Goal: Task Accomplishment & Management: Manage account settings

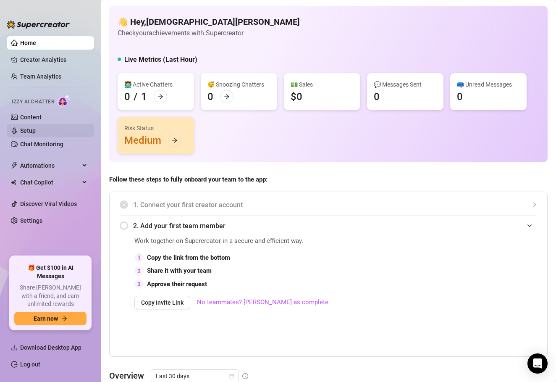
click at [29, 133] on link "Setup" at bounding box center [28, 130] width 16 height 7
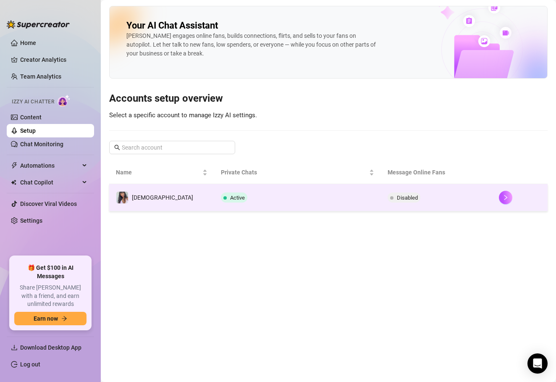
click at [172, 197] on td "[DEMOGRAPHIC_DATA]" at bounding box center [161, 197] width 105 height 27
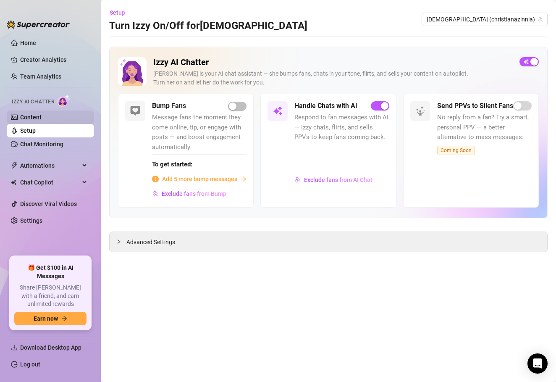
click at [32, 119] on link "Content" at bounding box center [30, 117] width 21 height 7
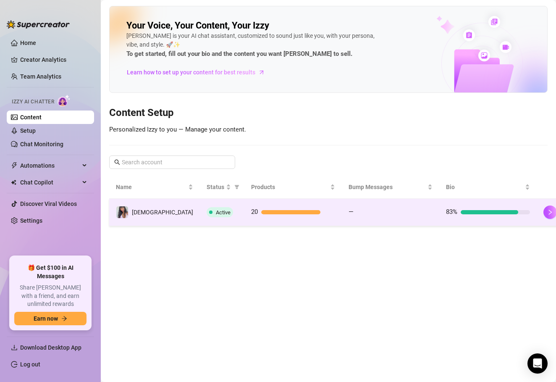
click at [245, 201] on td "20" at bounding box center [294, 212] width 98 height 27
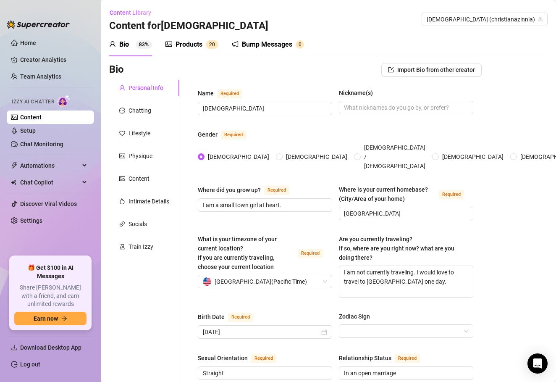
click at [211, 45] on span "2" at bounding box center [210, 45] width 3 height 6
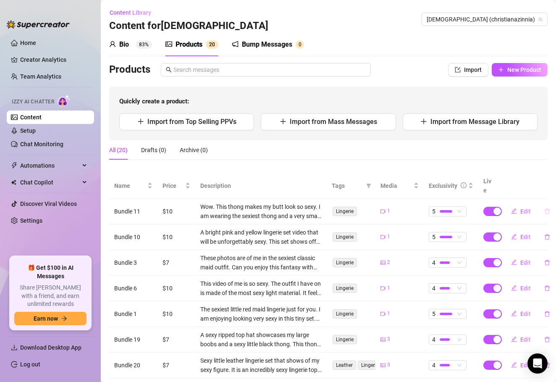
click at [545, 208] on icon "delete" at bounding box center [548, 211] width 6 height 6
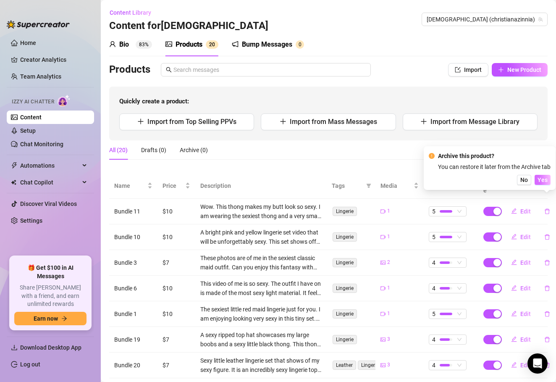
click at [546, 182] on span "Yes" at bounding box center [543, 180] width 10 height 7
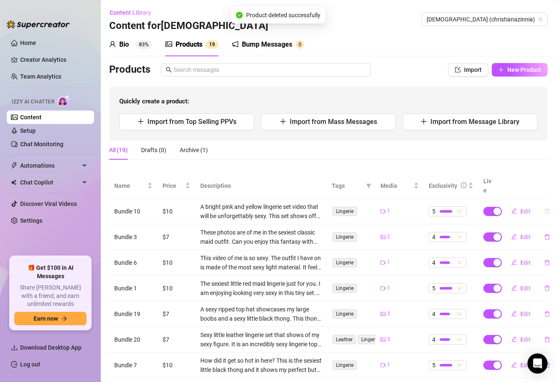
click at [548, 208] on icon "delete" at bounding box center [548, 211] width 6 height 6
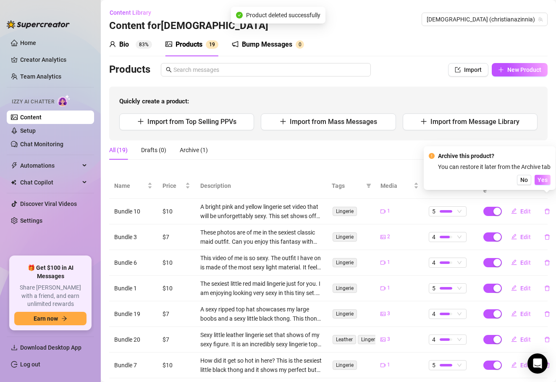
click at [542, 181] on span "Yes" at bounding box center [543, 180] width 10 height 7
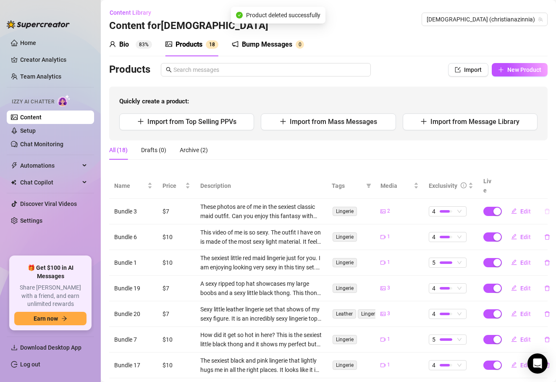
click at [547, 208] on icon "delete" at bounding box center [547, 210] width 5 height 5
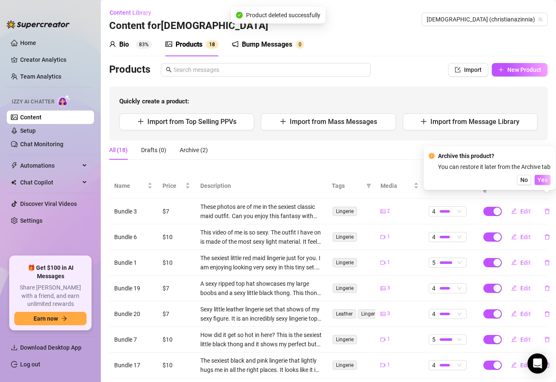
click at [541, 180] on span "Yes" at bounding box center [543, 180] width 10 height 7
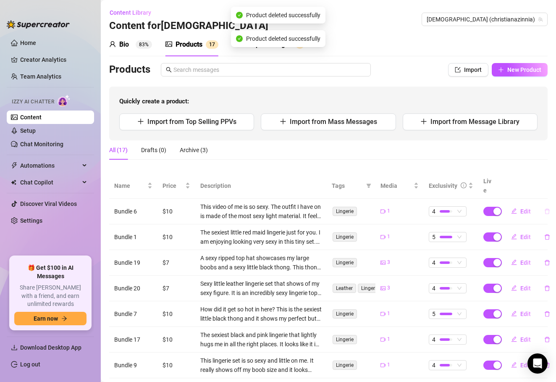
click at [546, 208] on icon "delete" at bounding box center [548, 211] width 6 height 6
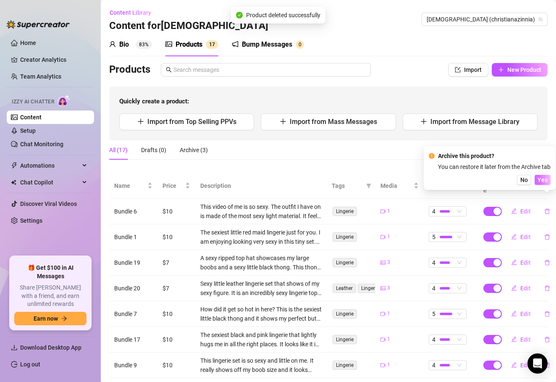
click at [544, 180] on span "Yes" at bounding box center [543, 180] width 10 height 7
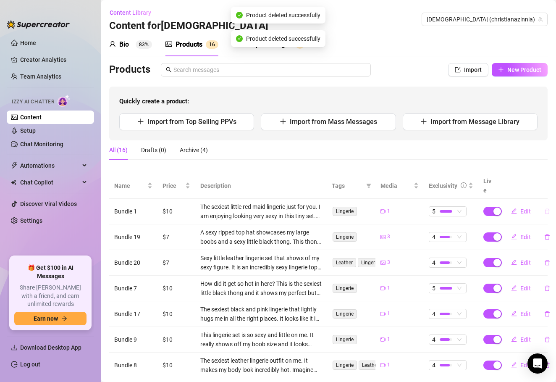
click at [548, 205] on button "button" at bounding box center [547, 211] width 19 height 13
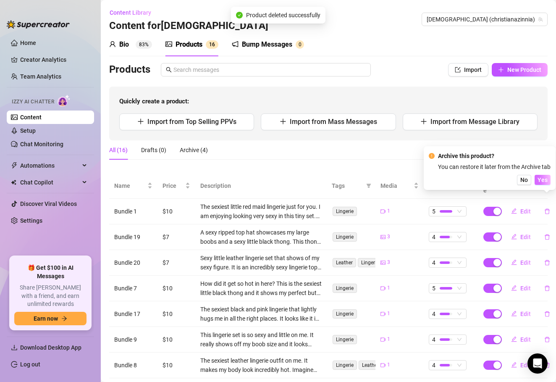
click at [543, 181] on span "Yes" at bounding box center [543, 180] width 10 height 7
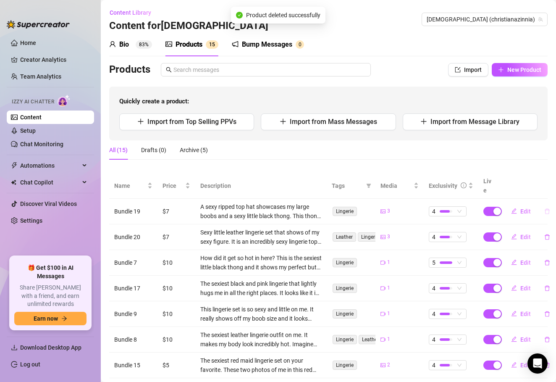
click at [546, 208] on icon "delete" at bounding box center [547, 210] width 5 height 5
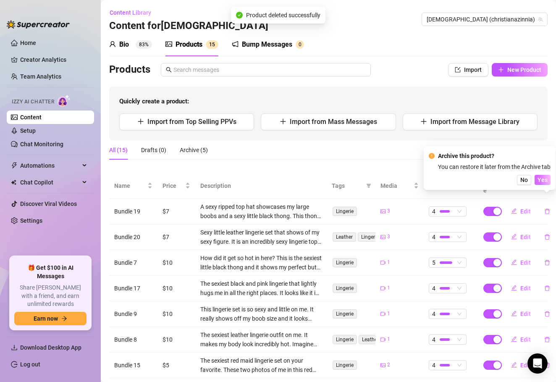
click at [543, 180] on span "Yes" at bounding box center [543, 180] width 10 height 7
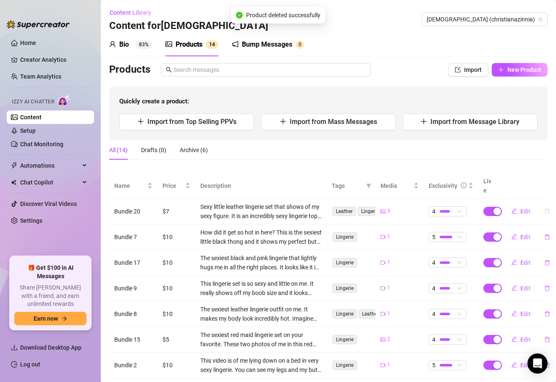
click at [547, 208] on icon "delete" at bounding box center [547, 210] width 5 height 5
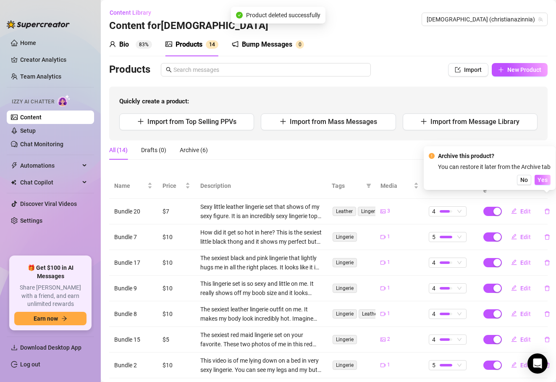
click at [542, 181] on span "Yes" at bounding box center [543, 180] width 10 height 7
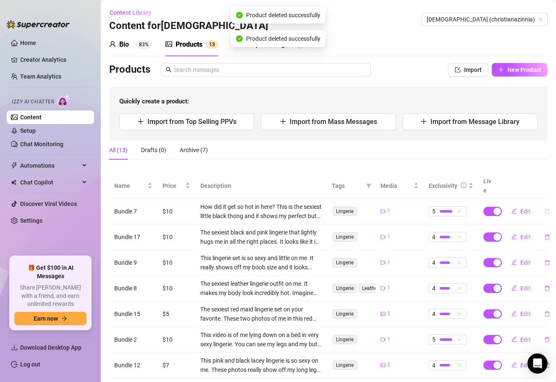
click at [545, 208] on icon "delete" at bounding box center [548, 211] width 6 height 6
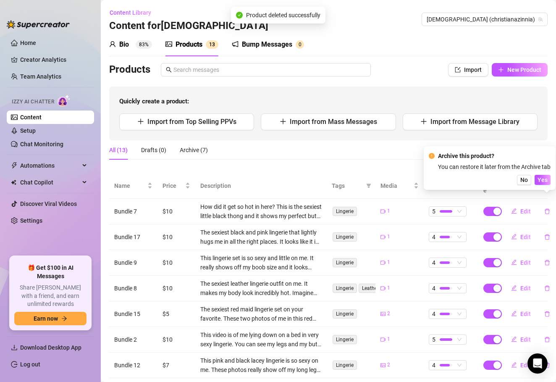
click at [545, 187] on div "Archive this product? You can restore it later from the Archive tab No Yes" at bounding box center [490, 168] width 132 height 44
click at [544, 182] on span "Yes" at bounding box center [543, 180] width 10 height 7
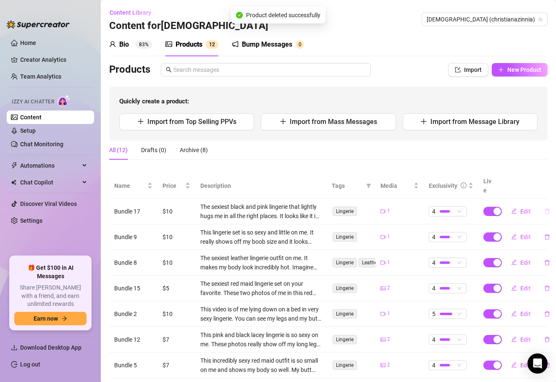
click at [546, 208] on icon "delete" at bounding box center [547, 210] width 5 height 5
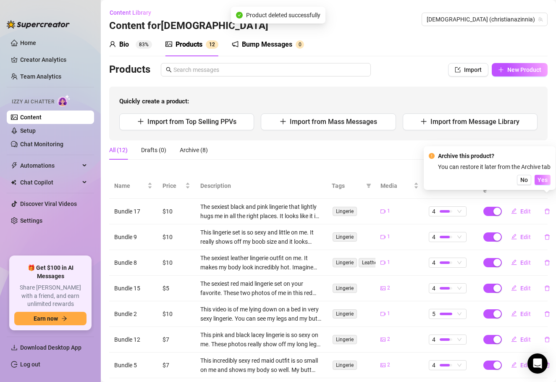
click at [543, 181] on span "Yes" at bounding box center [543, 180] width 10 height 7
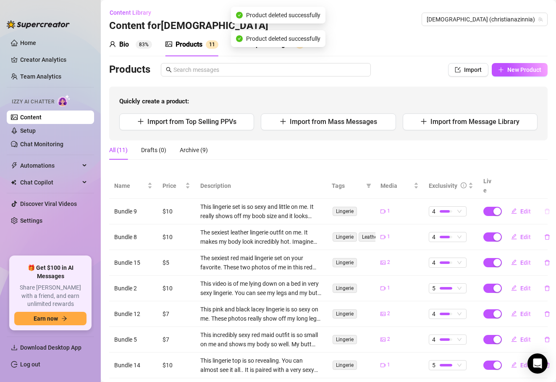
click at [546, 208] on icon "delete" at bounding box center [548, 211] width 6 height 6
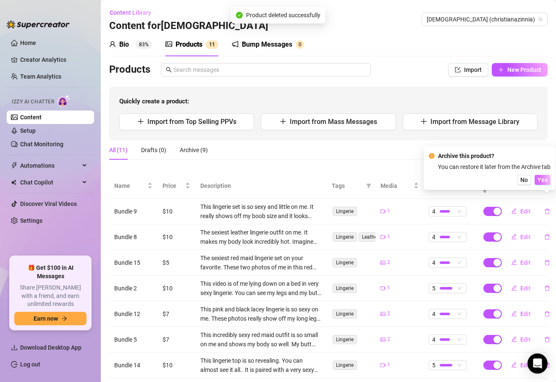
click at [543, 182] on span "Yes" at bounding box center [543, 180] width 10 height 7
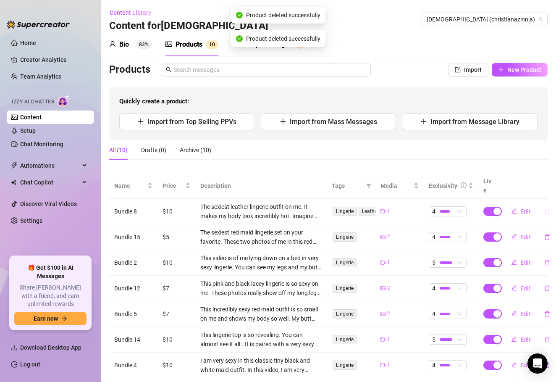
click at [548, 208] on icon "delete" at bounding box center [548, 211] width 6 height 6
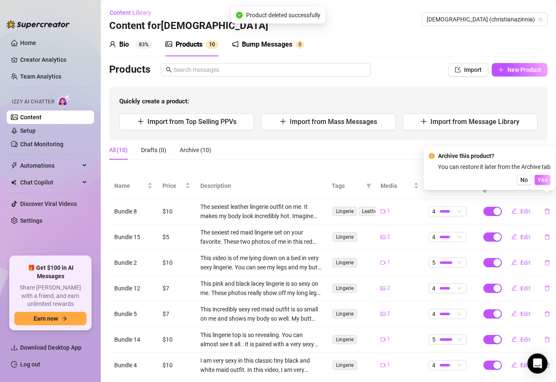
click at [544, 182] on span "Yes" at bounding box center [543, 180] width 10 height 7
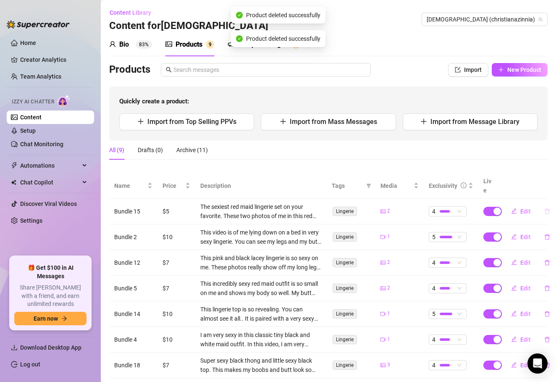
click at [547, 205] on button "button" at bounding box center [547, 211] width 19 height 13
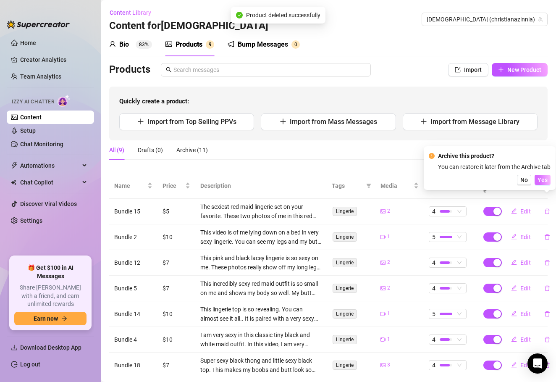
click at [546, 183] on button "Yes" at bounding box center [543, 180] width 16 height 10
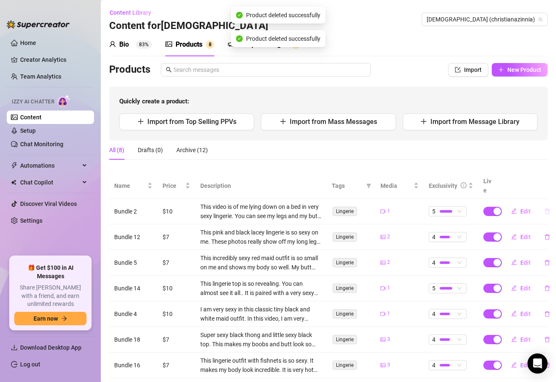
click at [546, 208] on icon "delete" at bounding box center [548, 211] width 6 height 6
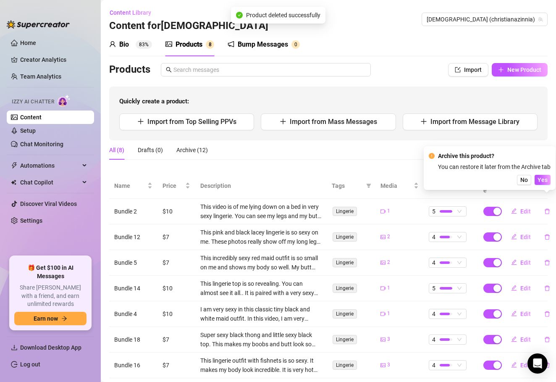
click at [543, 185] on div "Archive this product? You can restore it later from the Archive tab No Yes" at bounding box center [490, 168] width 132 height 44
click at [543, 181] on span "Yes" at bounding box center [543, 180] width 10 height 7
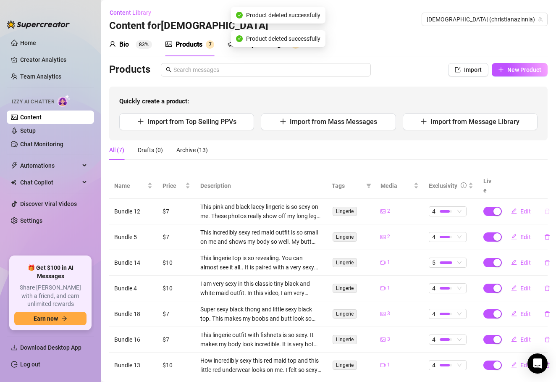
click at [549, 208] on icon "delete" at bounding box center [547, 210] width 5 height 5
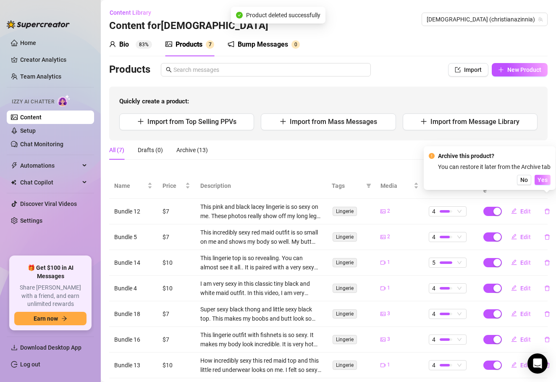
click at [547, 182] on span "Yes" at bounding box center [543, 180] width 10 height 7
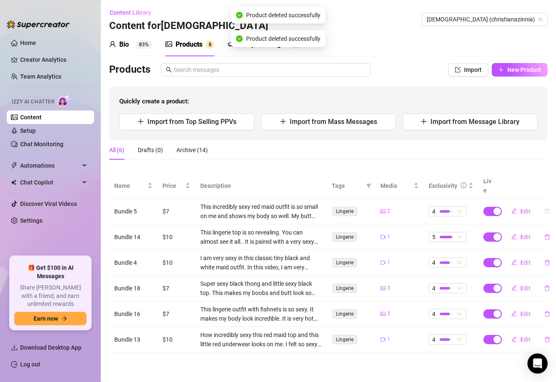
click at [547, 208] on icon "delete" at bounding box center [548, 211] width 6 height 6
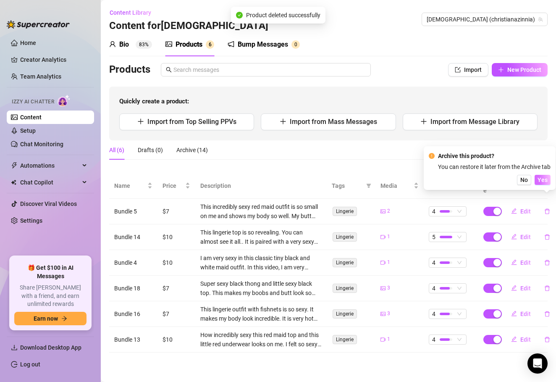
click at [545, 182] on span "Yes" at bounding box center [543, 180] width 10 height 7
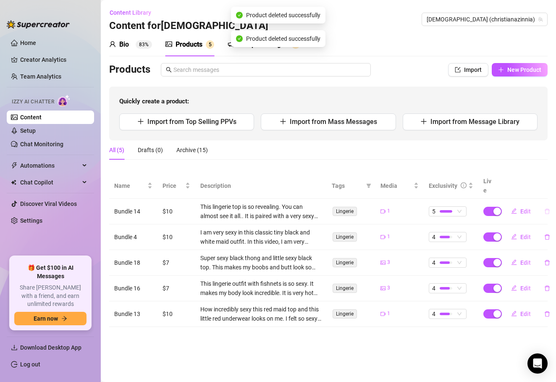
click at [548, 208] on icon "delete" at bounding box center [547, 210] width 5 height 5
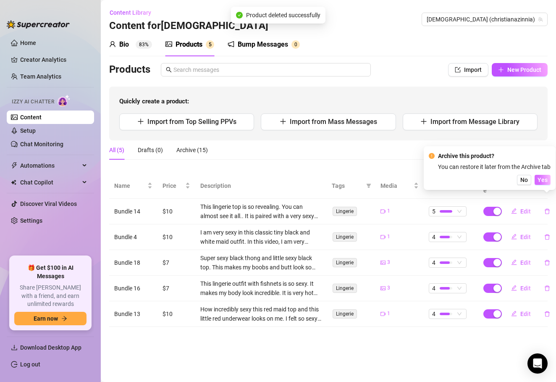
click at [546, 179] on span "Yes" at bounding box center [543, 180] width 10 height 7
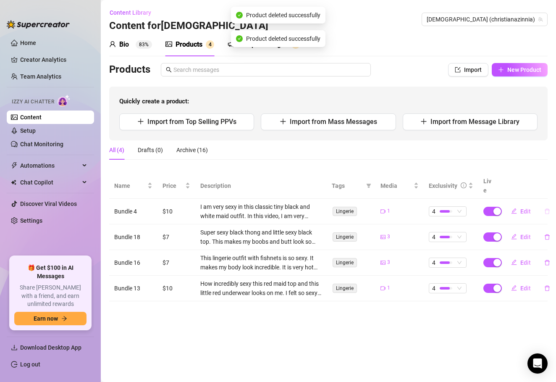
click at [546, 208] on icon "delete" at bounding box center [548, 211] width 6 height 6
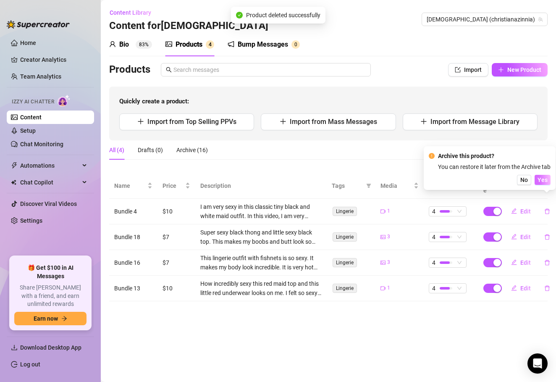
click at [545, 179] on span "Yes" at bounding box center [543, 180] width 10 height 7
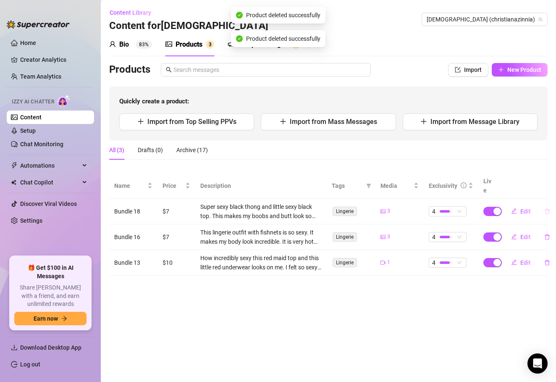
click at [546, 208] on icon "delete" at bounding box center [547, 210] width 5 height 5
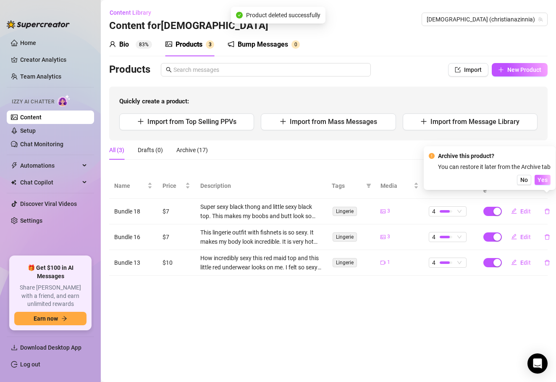
click at [544, 178] on span "Yes" at bounding box center [543, 180] width 10 height 7
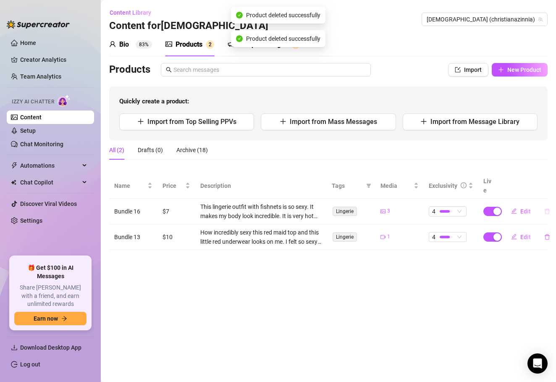
click at [546, 208] on icon "delete" at bounding box center [548, 211] width 6 height 6
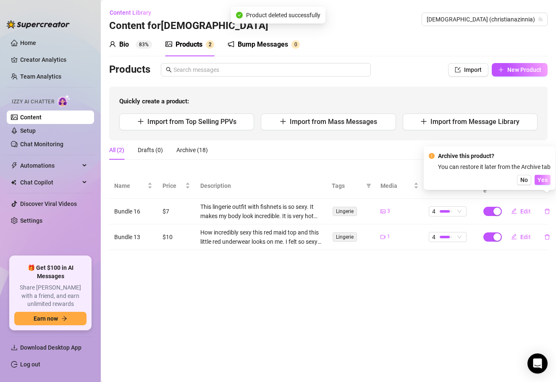
click at [546, 182] on span "Yes" at bounding box center [543, 180] width 10 height 7
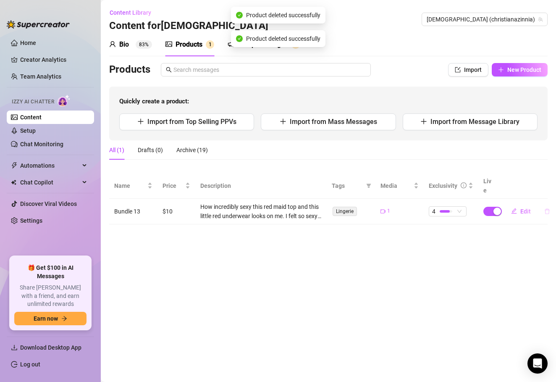
click at [546, 208] on icon "delete" at bounding box center [548, 211] width 6 height 6
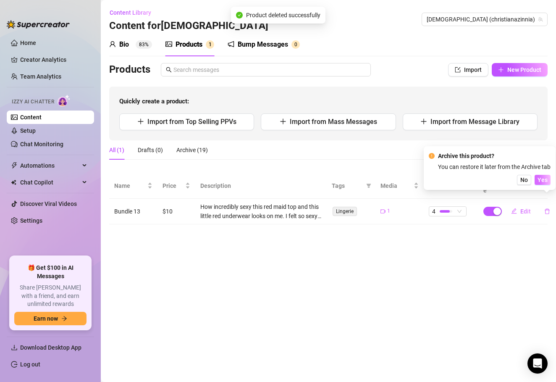
click at [544, 180] on span "Yes" at bounding box center [543, 180] width 10 height 7
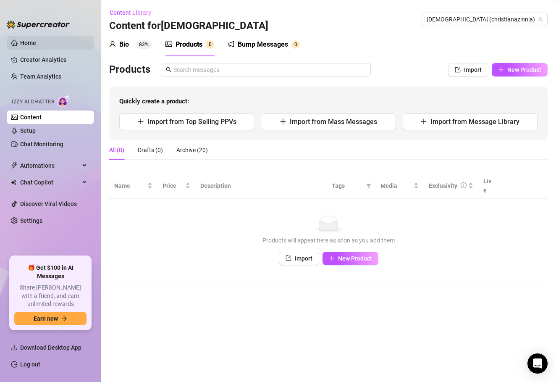
click at [36, 43] on link "Home" at bounding box center [28, 43] width 16 height 7
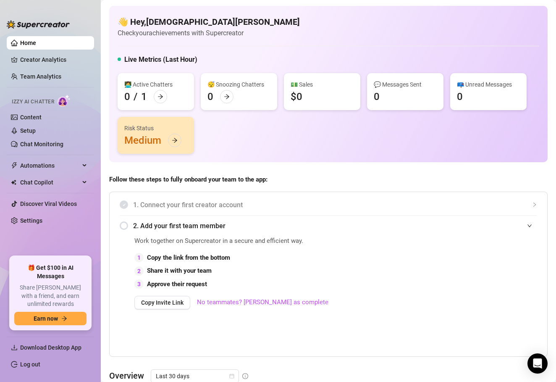
click at [163, 143] on div "Risk Status Medium" at bounding box center [156, 135] width 76 height 37
click at [74, 168] on span "Automations" at bounding box center [50, 165] width 60 height 13
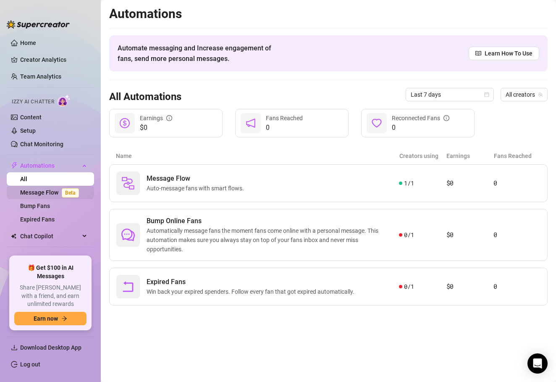
click at [60, 196] on link "Message Flow Beta" at bounding box center [51, 192] width 62 height 7
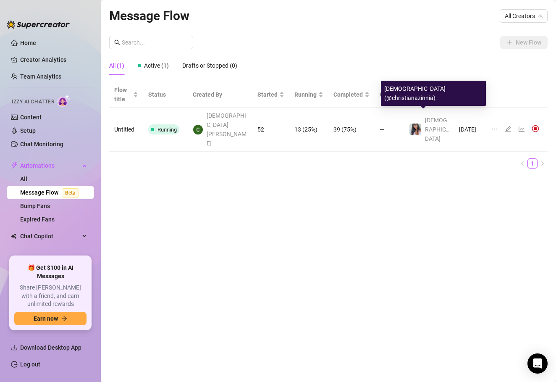
click at [430, 117] on span "[DEMOGRAPHIC_DATA]" at bounding box center [437, 129] width 24 height 25
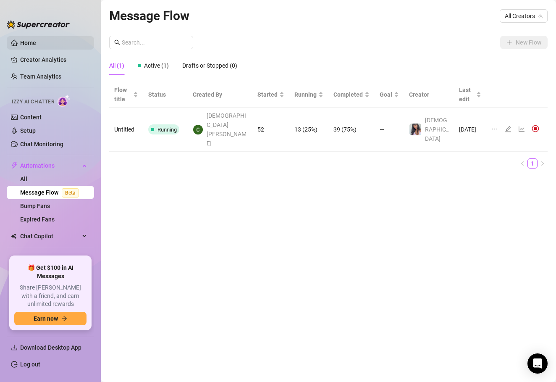
click at [36, 45] on link "Home" at bounding box center [28, 43] width 16 height 7
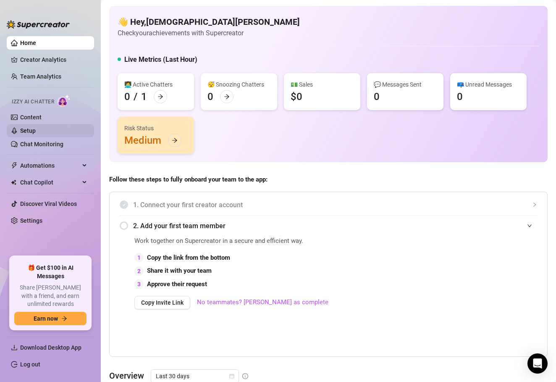
click at [36, 131] on link "Setup" at bounding box center [28, 130] width 16 height 7
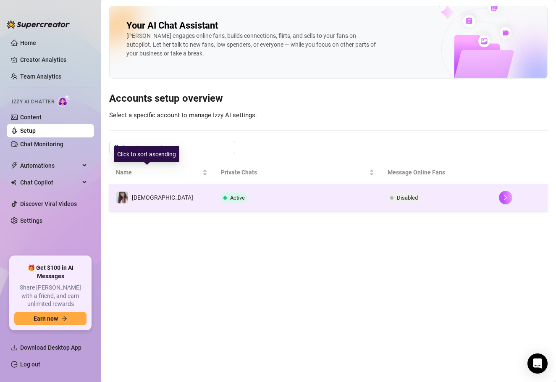
click at [139, 185] on td "[DEMOGRAPHIC_DATA]" at bounding box center [161, 197] width 105 height 27
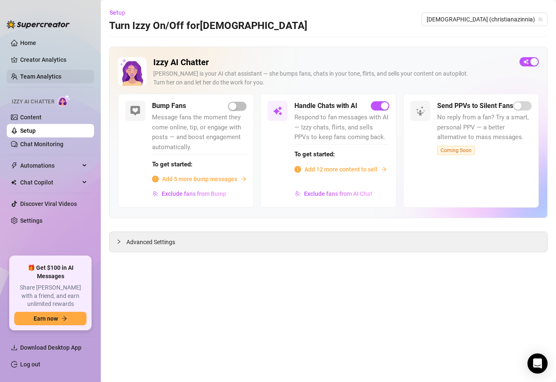
click at [47, 77] on link "Team Analytics" at bounding box center [40, 76] width 41 height 7
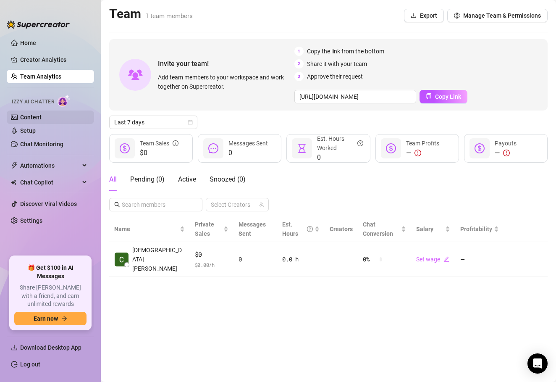
click at [42, 114] on link "Content" at bounding box center [30, 117] width 21 height 7
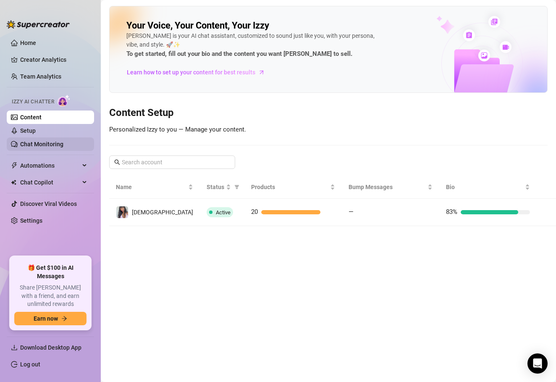
click at [50, 142] on link "Chat Monitoring" at bounding box center [41, 144] width 43 height 7
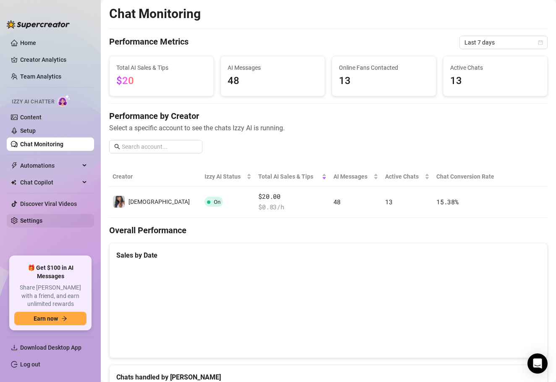
click at [42, 221] on link "Settings" at bounding box center [31, 220] width 22 height 7
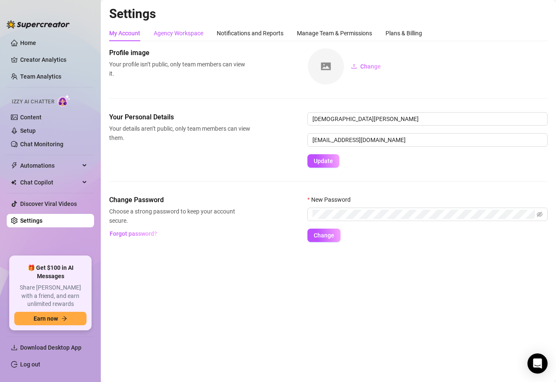
click at [170, 34] on div "Agency Workspace" at bounding box center [179, 33] width 50 height 9
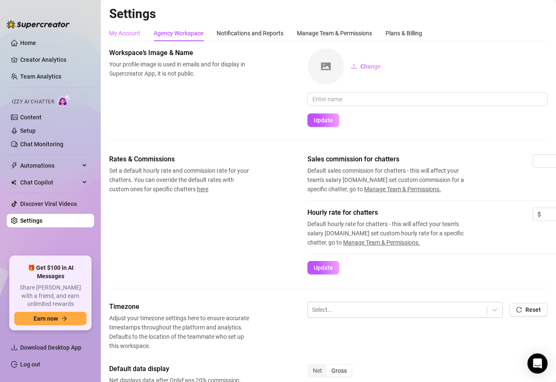
click at [138, 41] on div "My Account" at bounding box center [124, 33] width 31 height 16
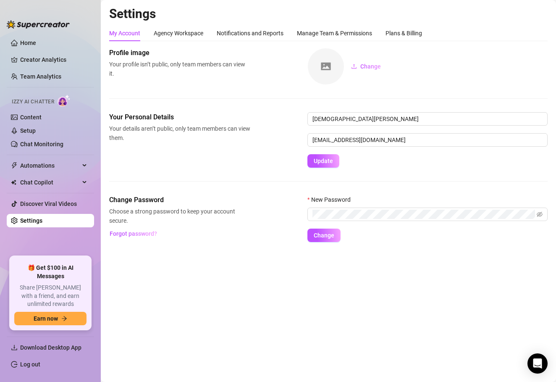
click at [138, 40] on div "My Account" at bounding box center [124, 33] width 31 height 16
drag, startPoint x: 370, startPoint y: 123, endPoint x: 278, endPoint y: 103, distance: 94.5
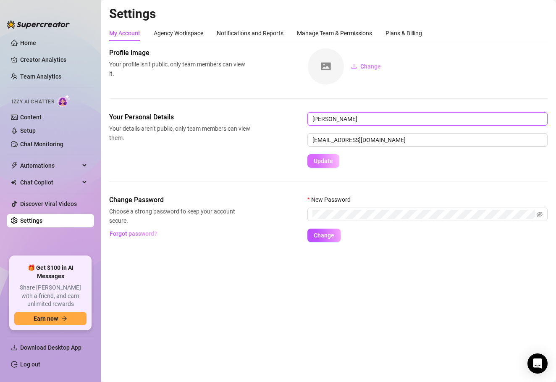
type input "[PERSON_NAME]"
click at [329, 163] on span "Update" at bounding box center [323, 161] width 19 height 7
drag, startPoint x: 352, startPoint y: 122, endPoint x: 298, endPoint y: 66, distance: 78.2
click at [299, 65] on div "Profile image Your profile isn’t public, only team members can view it. Change …" at bounding box center [328, 145] width 439 height 194
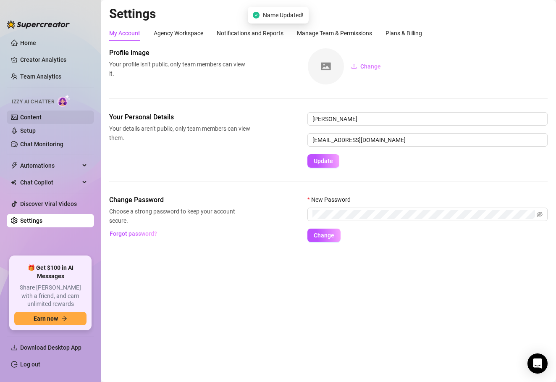
click at [42, 116] on link "Content" at bounding box center [30, 117] width 21 height 7
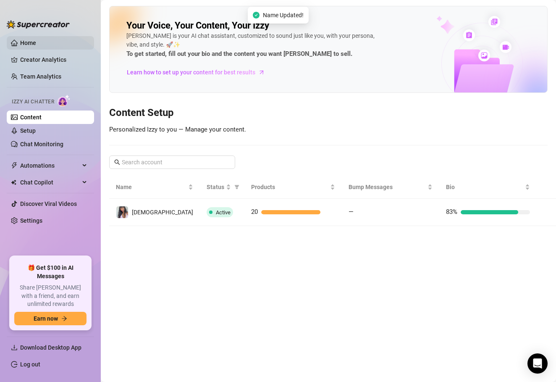
click at [36, 41] on link "Home" at bounding box center [28, 43] width 16 height 7
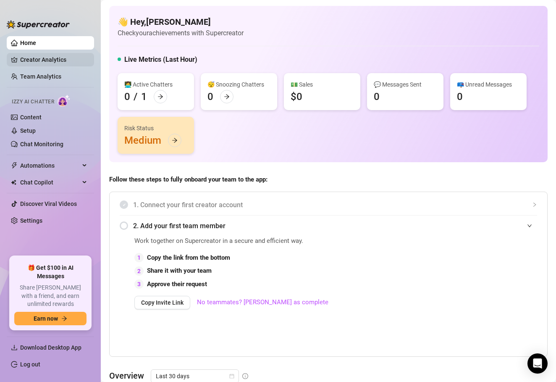
click at [45, 56] on link "Creator Analytics" at bounding box center [53, 59] width 67 height 13
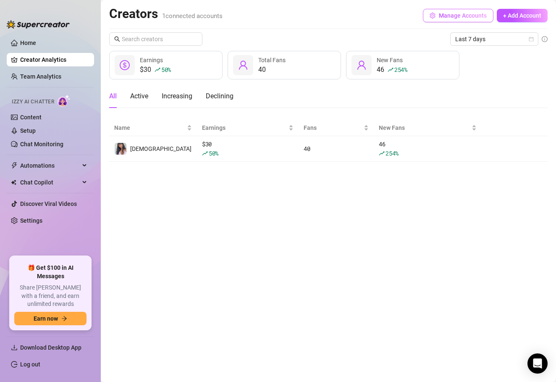
click at [460, 18] on button "Manage Accounts" at bounding box center [458, 15] width 71 height 13
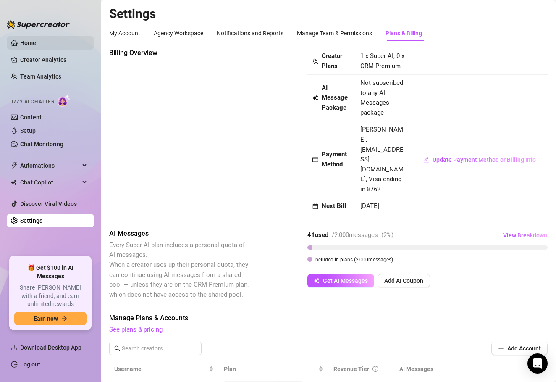
click at [36, 45] on link "Home" at bounding box center [28, 43] width 16 height 7
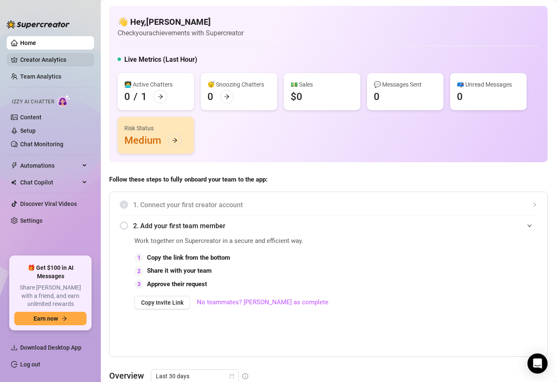
click at [50, 60] on link "Creator Analytics" at bounding box center [53, 59] width 67 height 13
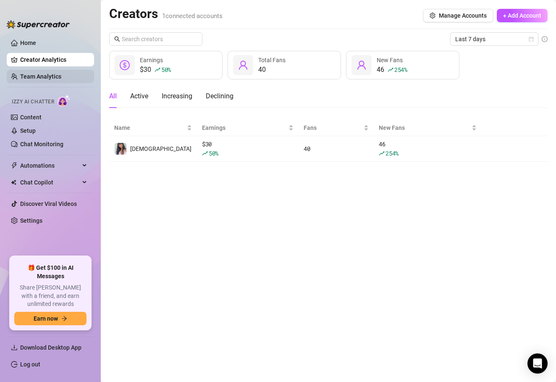
click at [37, 76] on link "Team Analytics" at bounding box center [40, 76] width 41 height 7
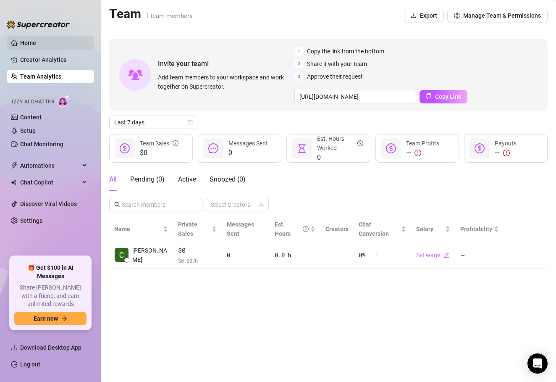
click at [36, 41] on link "Home" at bounding box center [28, 43] width 16 height 7
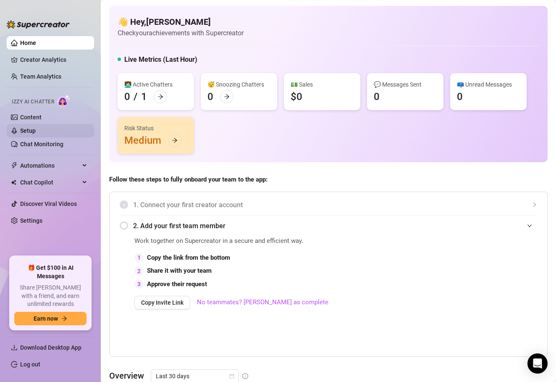
click at [36, 130] on link "Setup" at bounding box center [28, 130] width 16 height 7
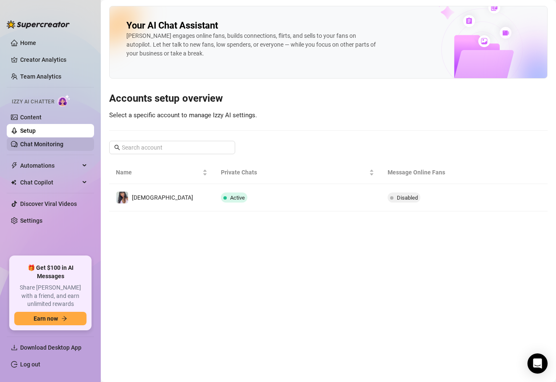
click at [38, 144] on link "Chat Monitoring" at bounding box center [41, 144] width 43 height 7
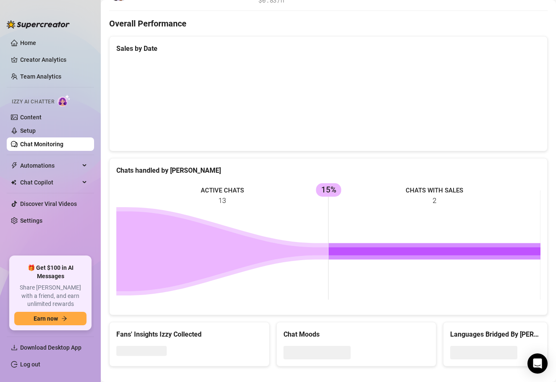
scroll to position [208, 0]
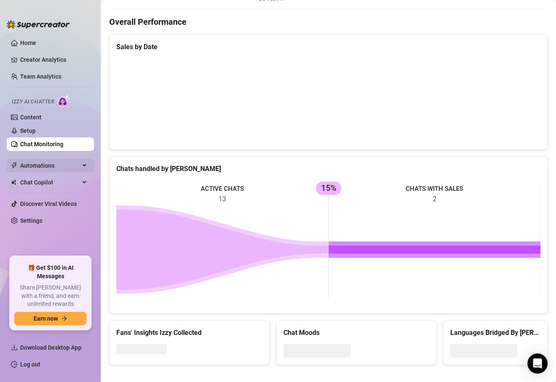
click at [71, 166] on span "Automations" at bounding box center [50, 165] width 60 height 13
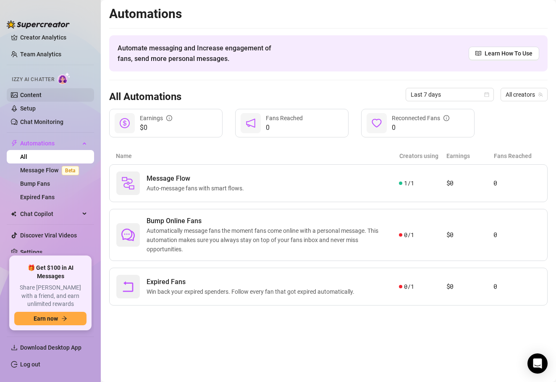
click at [42, 98] on link "Content" at bounding box center [30, 95] width 21 height 7
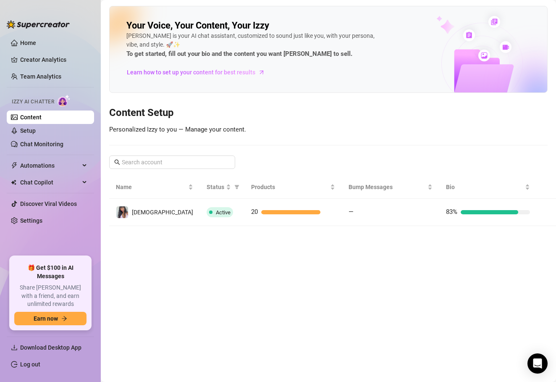
click at [58, 106] on div "Izzy AI Chatter" at bounding box center [50, 101] width 76 height 12
click at [42, 121] on link "Content" at bounding box center [30, 117] width 21 height 7
click at [36, 127] on link "Setup" at bounding box center [28, 130] width 16 height 7
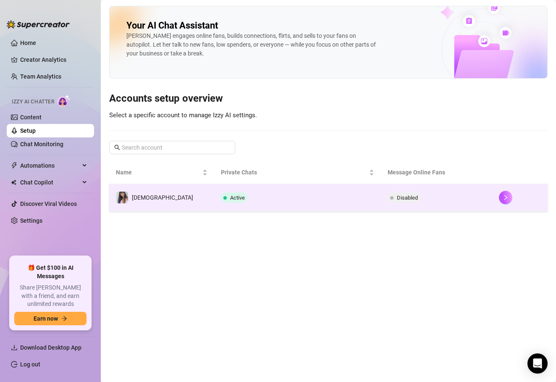
click at [214, 200] on td "Active" at bounding box center [297, 197] width 167 height 27
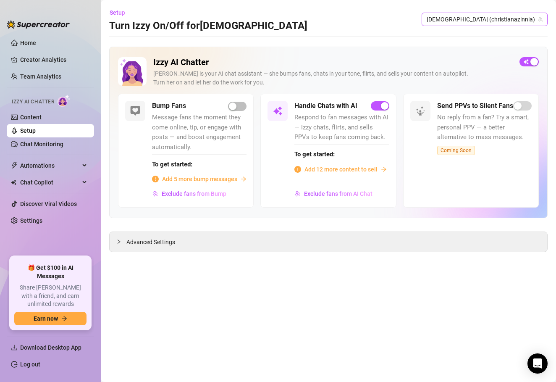
click at [518, 20] on span "[DEMOGRAPHIC_DATA] (christianazinnia)" at bounding box center [485, 19] width 116 height 13
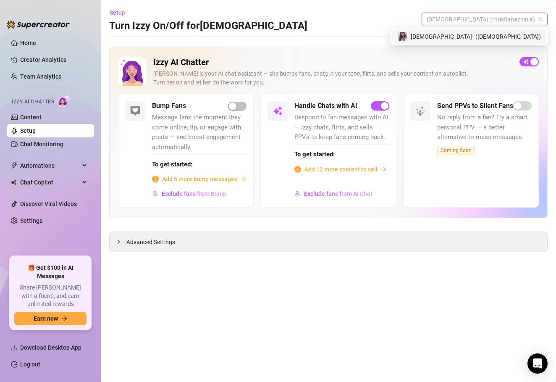
click at [511, 43] on div "[DEMOGRAPHIC_DATA] ( christianazinnia )" at bounding box center [470, 36] width 154 height 14
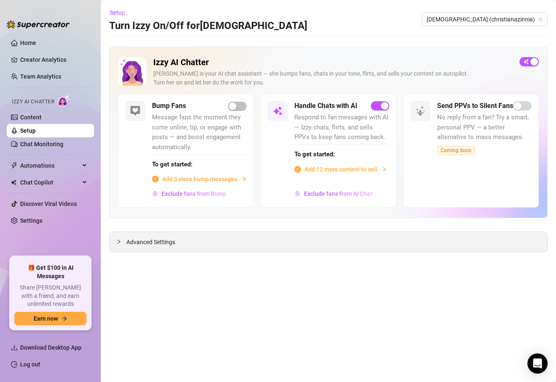
click at [167, 247] on span "Advanced Settings" at bounding box center [151, 241] width 49 height 9
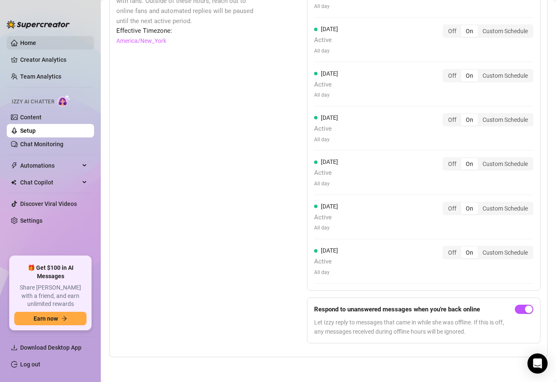
scroll to position [856, 0]
click at [36, 108] on div "Izzy AI Chatter" at bounding box center [49, 100] width 89 height 19
click at [36, 117] on link "Content" at bounding box center [30, 117] width 21 height 7
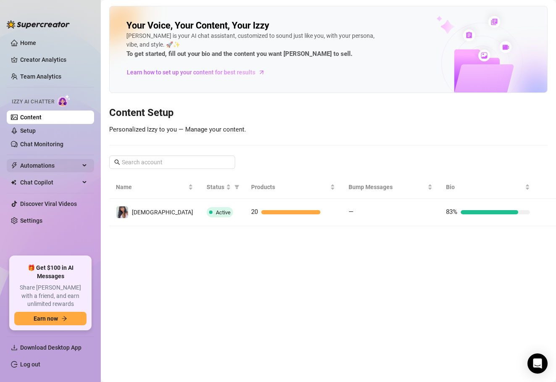
click at [56, 164] on span "Automations" at bounding box center [50, 165] width 60 height 13
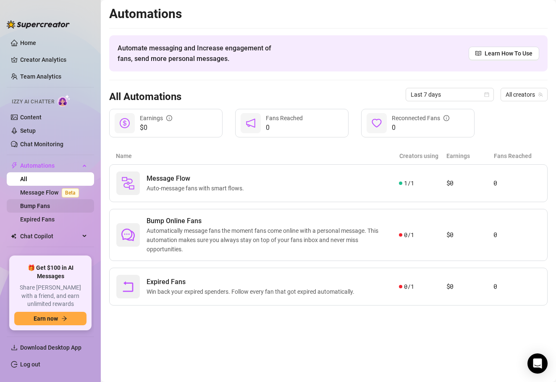
click at [50, 209] on link "Bump Fans" at bounding box center [35, 206] width 30 height 7
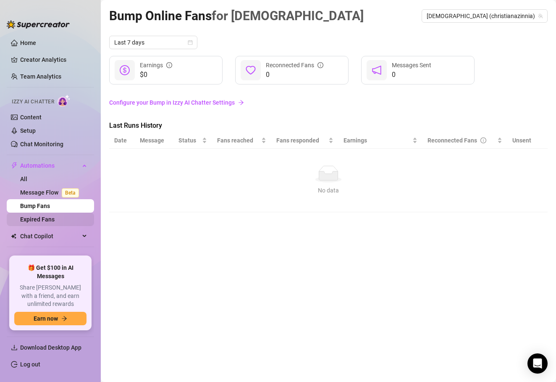
click at [55, 223] on link "Expired Fans" at bounding box center [37, 219] width 34 height 7
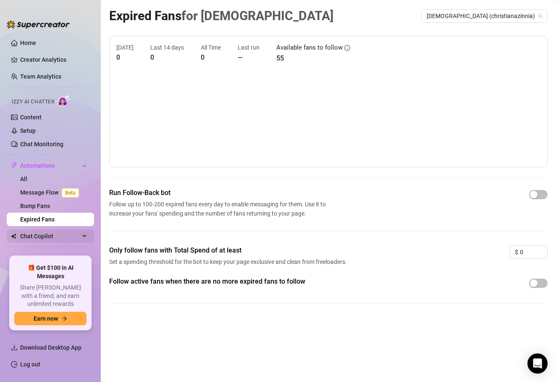
click at [74, 240] on span "Chat Copilot" at bounding box center [50, 235] width 60 height 13
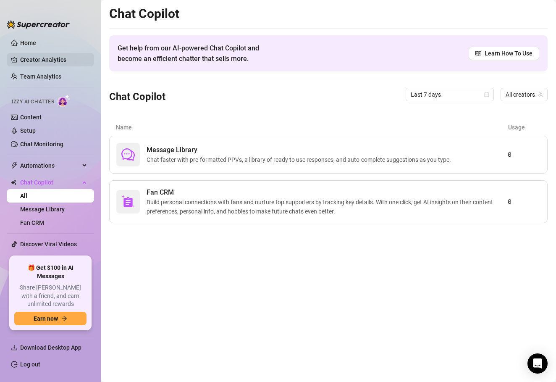
click at [57, 62] on link "Creator Analytics" at bounding box center [53, 59] width 67 height 13
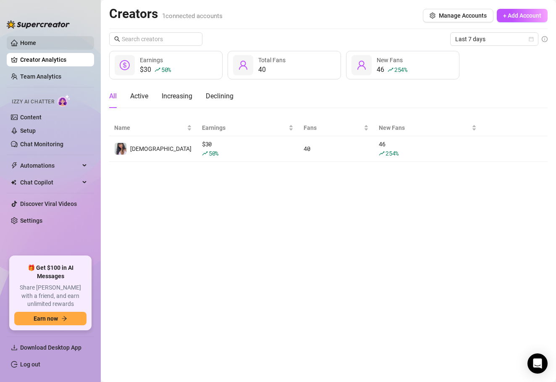
click at [36, 42] on link "Home" at bounding box center [28, 43] width 16 height 7
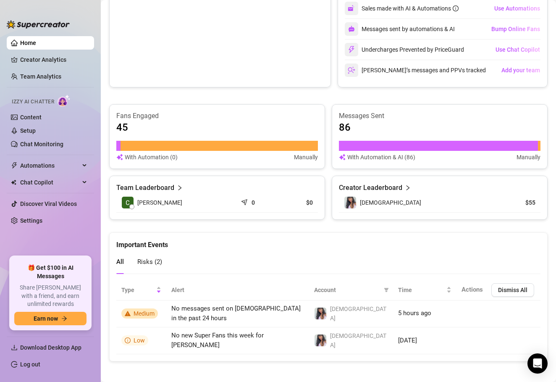
scroll to position [428, 0]
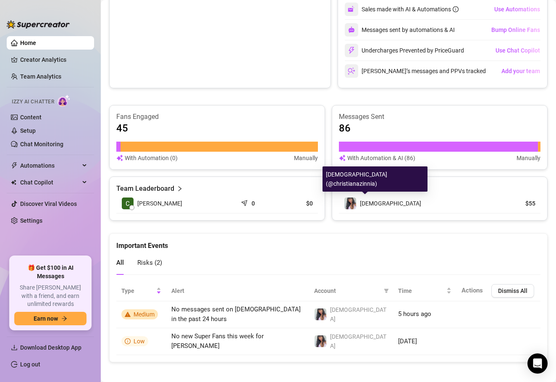
click at [376, 184] on div "[DEMOGRAPHIC_DATA] (@christianazinnia)" at bounding box center [375, 178] width 105 height 25
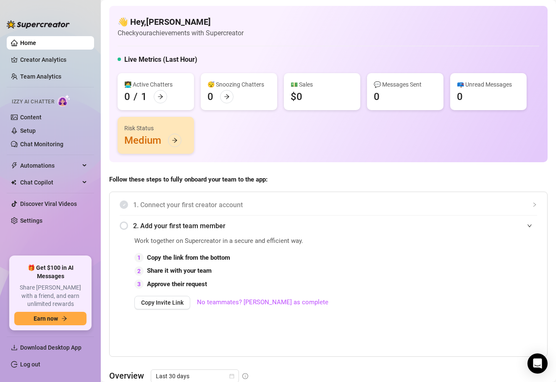
scroll to position [0, 0]
click at [61, 58] on link "Creator Analytics" at bounding box center [53, 59] width 67 height 13
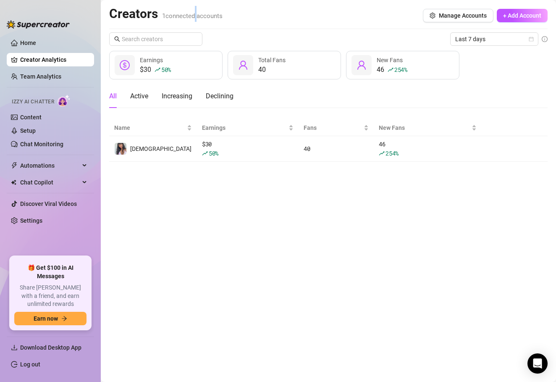
click at [198, 20] on h2 "Creators 1 connected accounts" at bounding box center [165, 14] width 113 height 16
click at [460, 11] on button "Manage Accounts" at bounding box center [458, 15] width 71 height 13
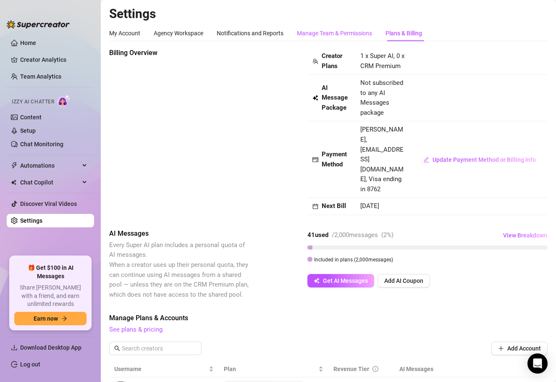
click at [350, 30] on div "Manage Team & Permissions" at bounding box center [334, 33] width 75 height 9
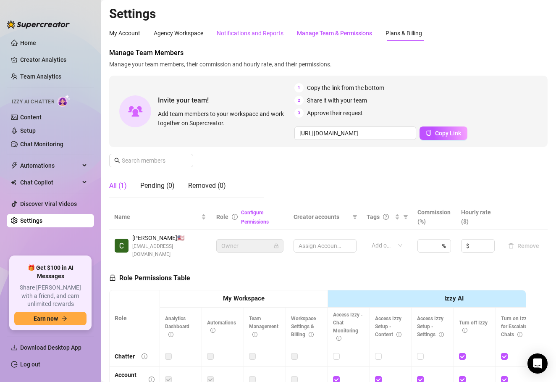
click at [257, 36] on div "Notifications and Reports" at bounding box center [250, 33] width 67 height 9
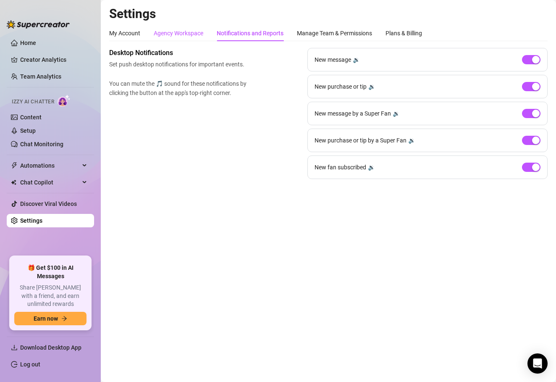
click at [188, 30] on div "Agency Workspace" at bounding box center [179, 33] width 50 height 9
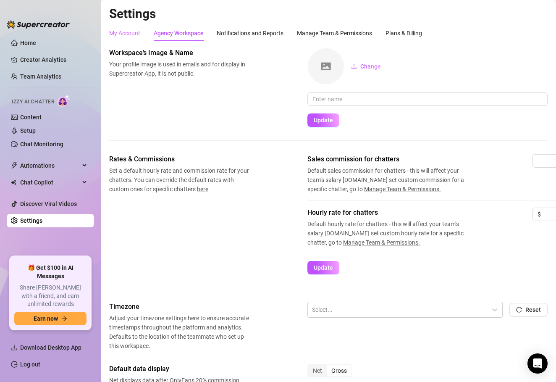
click at [138, 40] on div "My Account" at bounding box center [124, 33] width 31 height 16
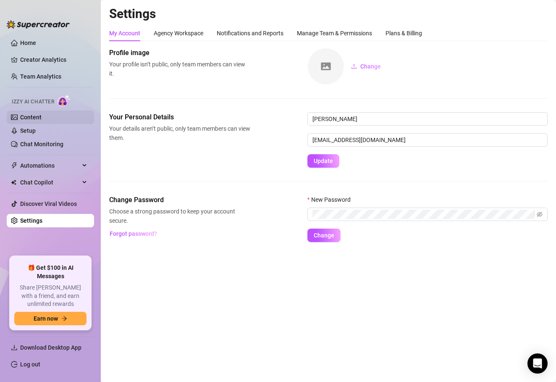
click at [42, 117] on link "Content" at bounding box center [30, 117] width 21 height 7
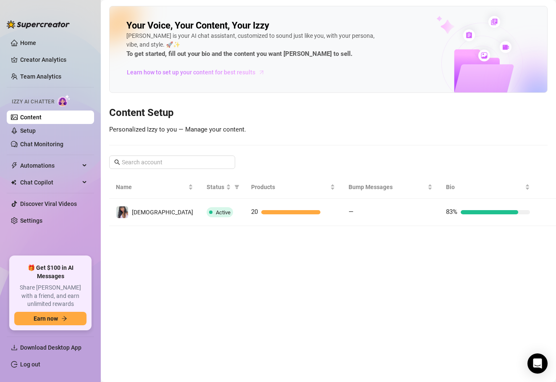
click at [169, 72] on span "Learn how to set up your content for best results" at bounding box center [191, 72] width 129 height 9
click at [179, 75] on span "Learn how to set up your content for best results" at bounding box center [191, 72] width 129 height 9
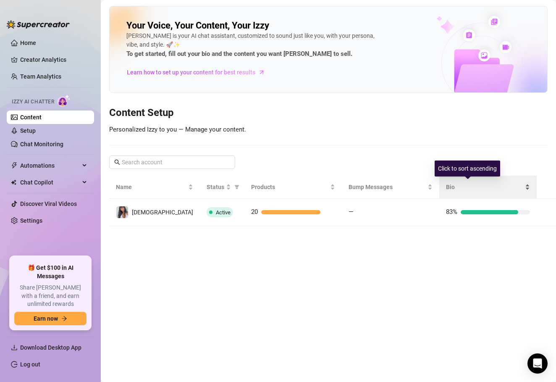
click at [457, 187] on span "Bio" at bounding box center [484, 186] width 77 height 9
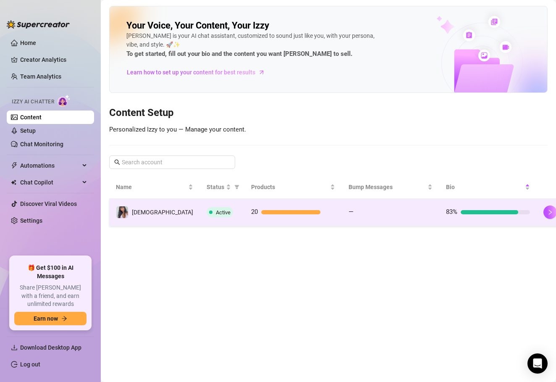
click at [487, 213] on div at bounding box center [490, 212] width 58 height 4
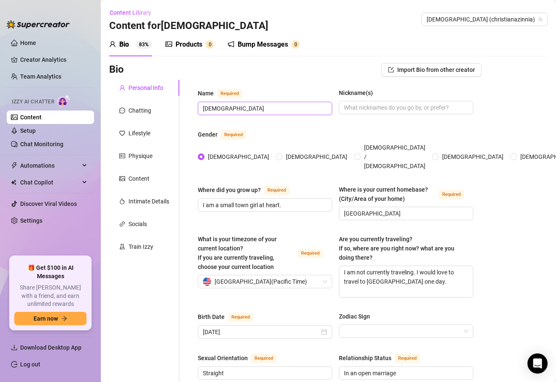
drag, startPoint x: 275, startPoint y: 114, endPoint x: 262, endPoint y: 108, distance: 14.1
click at [263, 108] on span "[DEMOGRAPHIC_DATA]" at bounding box center [265, 108] width 134 height 13
drag, startPoint x: 261, startPoint y: 107, endPoint x: 185, endPoint y: 77, distance: 82.3
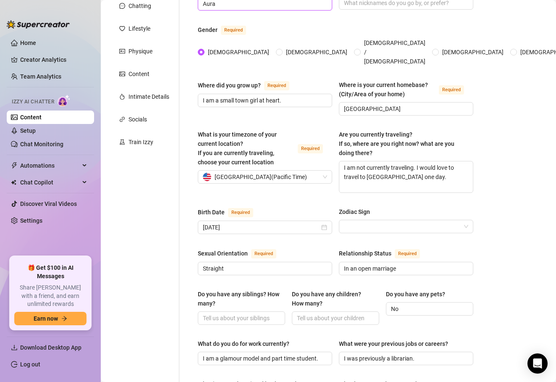
scroll to position [196, 0]
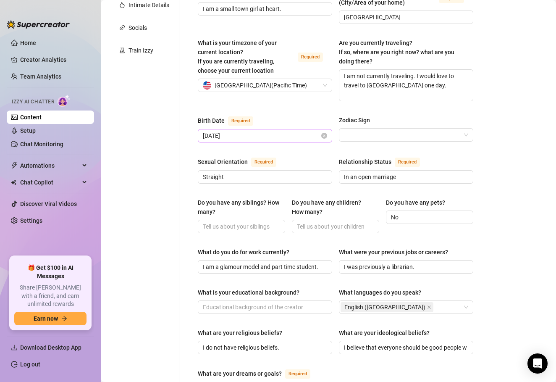
type input "Aura"
click at [292, 131] on input "[DATE]" at bounding box center [261, 135] width 117 height 9
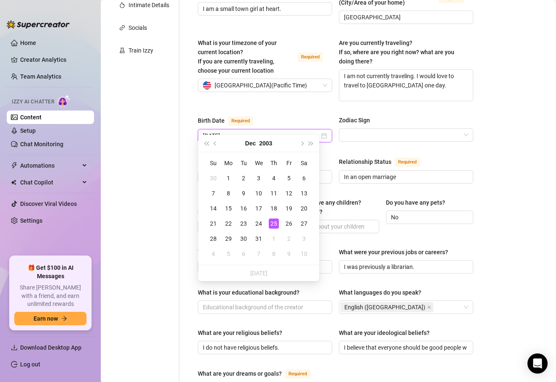
type input "[DATE]"
click at [425, 137] on div "Birth Date Required [DEMOGRAPHIC_DATA] Zodiac Sign" at bounding box center [336, 133] width 276 height 34
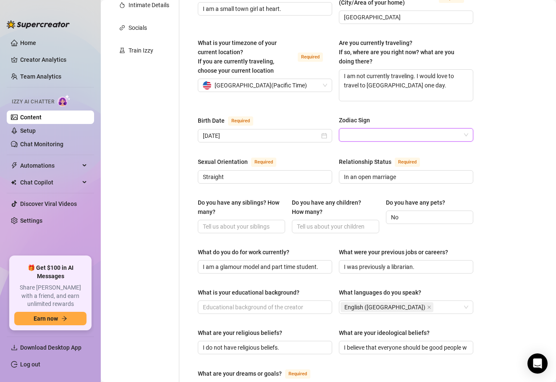
click at [362, 130] on input "Zodiac Sign" at bounding box center [402, 135] width 117 height 13
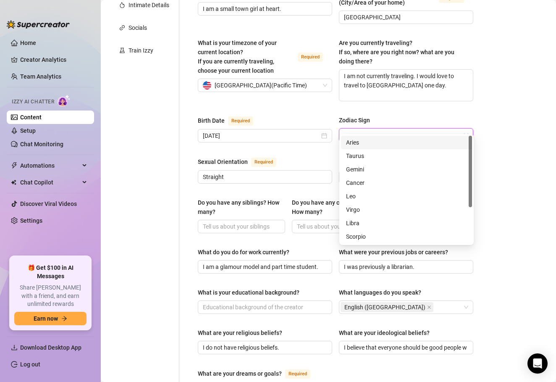
click at [318, 157] on div "Sexual Orientation Required" at bounding box center [265, 163] width 134 height 13
click at [367, 129] on input "Zodiac Sign" at bounding box center [402, 135] width 117 height 13
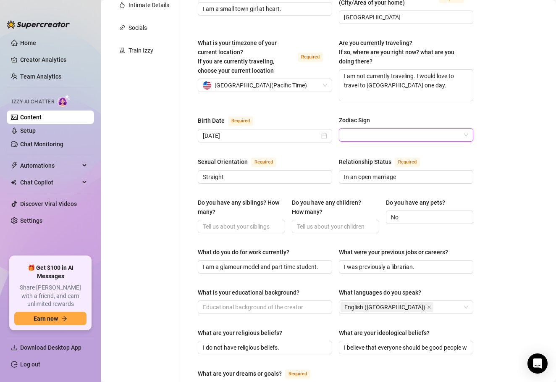
click at [389, 129] on input "Zodiac Sign" at bounding box center [402, 135] width 117 height 13
click at [387, 129] on input "Zodiac Sign" at bounding box center [402, 135] width 117 height 13
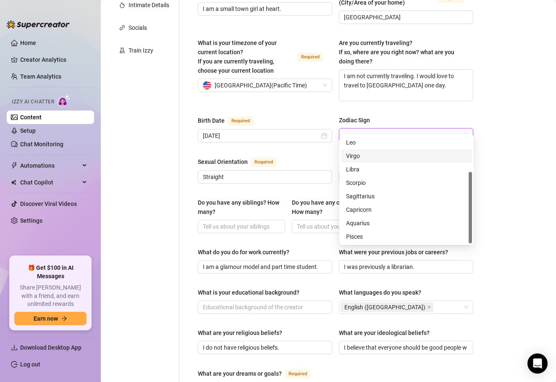
scroll to position [0, 0]
click at [364, 206] on div "Capricorn" at bounding box center [406, 209] width 121 height 9
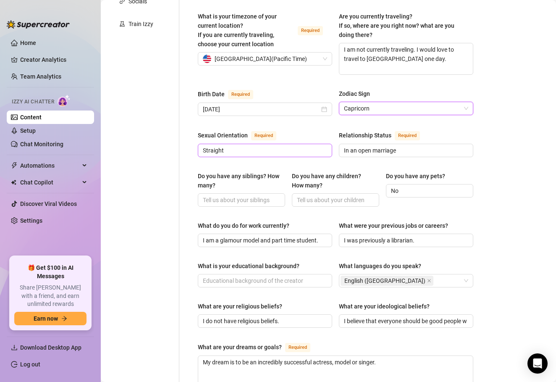
scroll to position [224, 0]
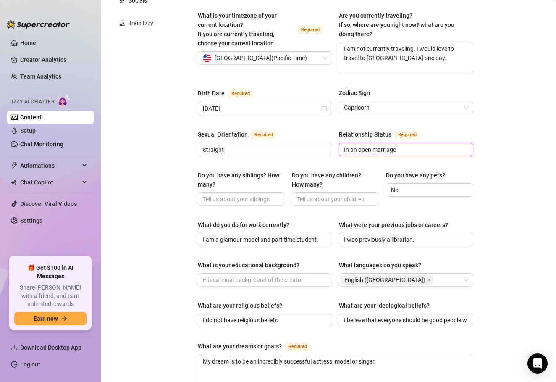
click at [365, 145] on input "In an open marriage" at bounding box center [405, 149] width 123 height 9
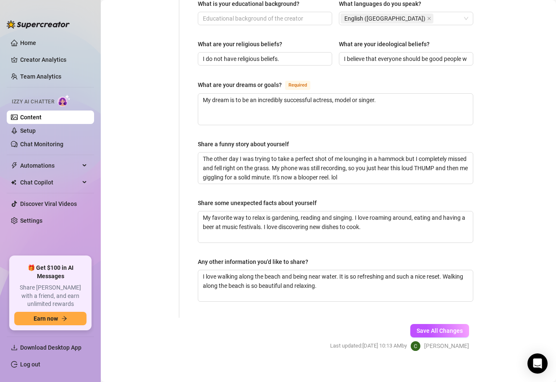
scroll to position [0, 0]
click at [428, 327] on span "Save All Changes" at bounding box center [440, 330] width 46 height 7
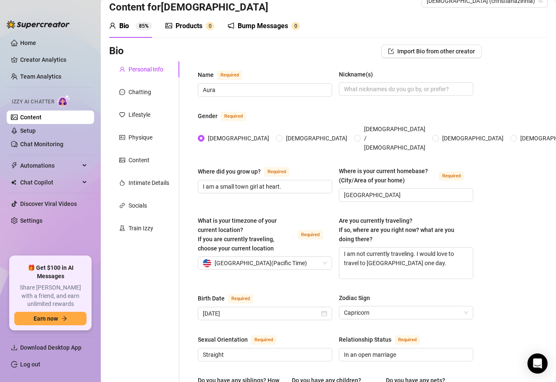
scroll to position [20, 0]
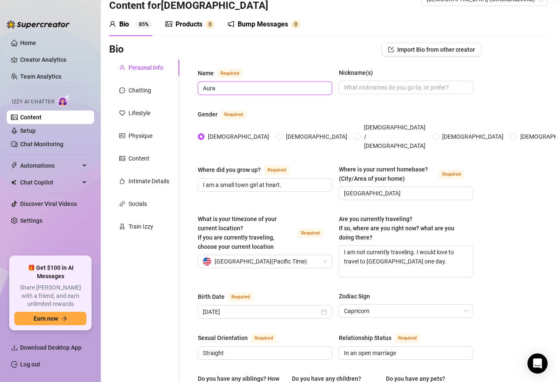
click at [304, 89] on input "Aura" at bounding box center [264, 88] width 123 height 9
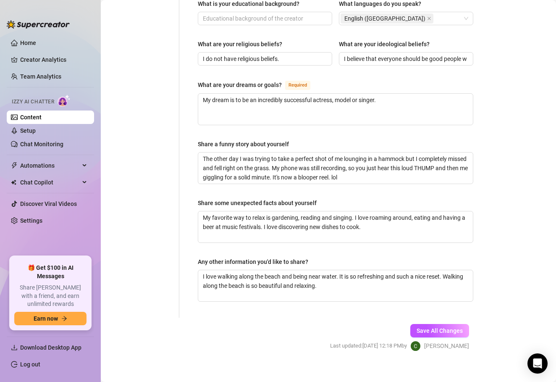
scroll to position [0, 0]
type input "[PERSON_NAME]"
click at [442, 327] on span "Save All Changes" at bounding box center [440, 330] width 46 height 7
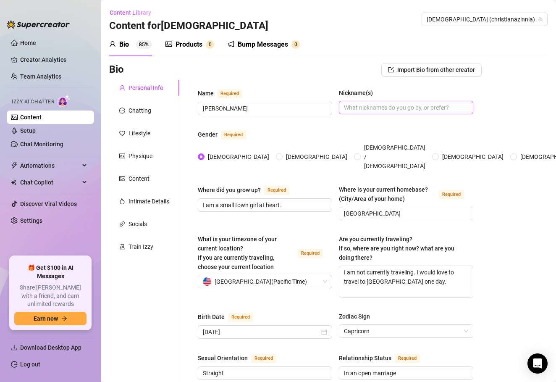
click at [382, 110] on input "Nickname(s)" at bounding box center [405, 107] width 123 height 9
click at [147, 201] on div "Intimate Details" at bounding box center [149, 201] width 41 height 9
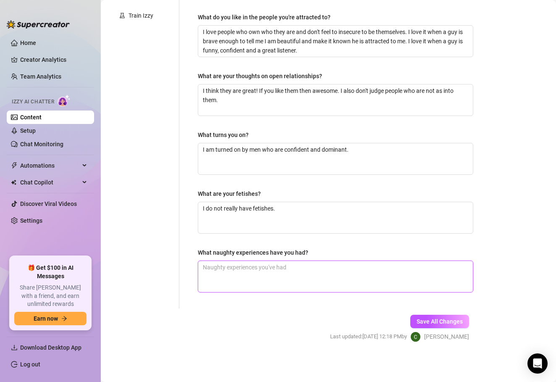
click at [264, 265] on textarea "What naughty experiences have you had?" at bounding box center [335, 276] width 275 height 31
type textarea "I"
type textarea "I l"
type textarea "I lo"
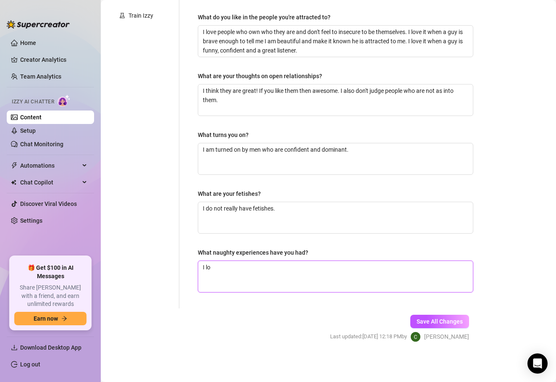
type textarea "I lov"
type textarea "I love"
type textarea "I loved"
type textarea "I loved s"
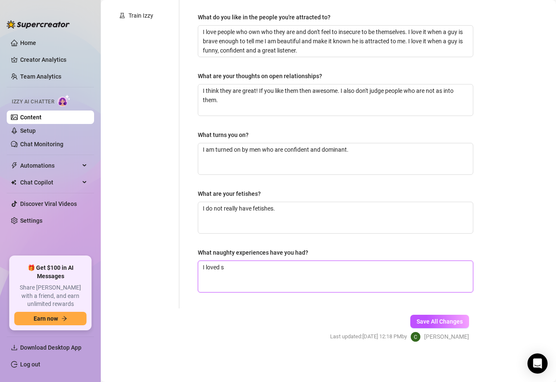
type textarea "I loved si"
type textarea "I loved s"
type textarea "I loved sk"
type textarea "I loved ski"
type textarea "I loved skin"
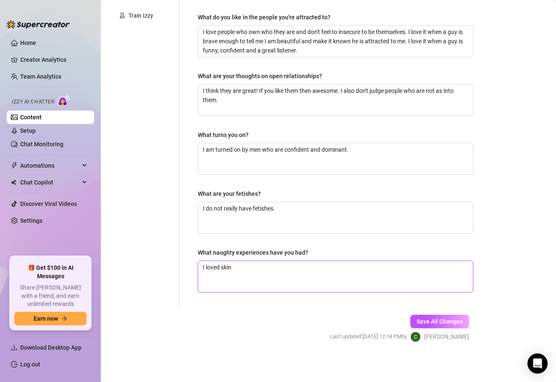
type textarea "I loved skinn"
type textarea "I loved skinny"
type textarea "I loved skinny d"
type textarea "I loved skinny di"
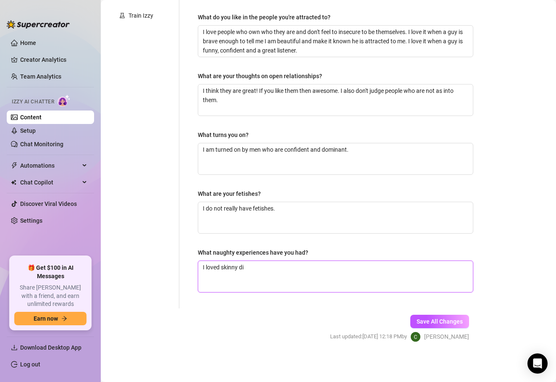
type textarea "I loved skinny dip"
type textarea "I loved skinny dipp"
type textarea "I loved skinny dippi"
type textarea "I loved skinny dippin"
type textarea "I loved skinny dipping"
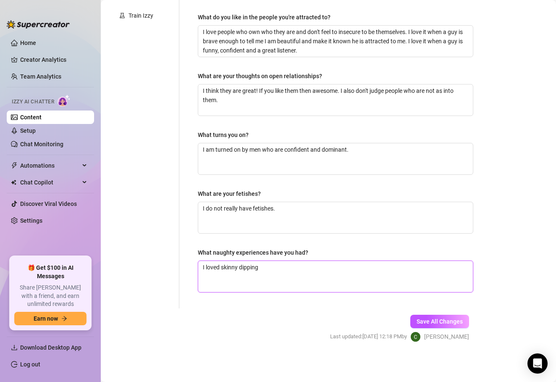
type textarea "I loved skinny dipping"
type textarea "I loved skinny dipping i"
type textarea "I loved skinny dipping in"
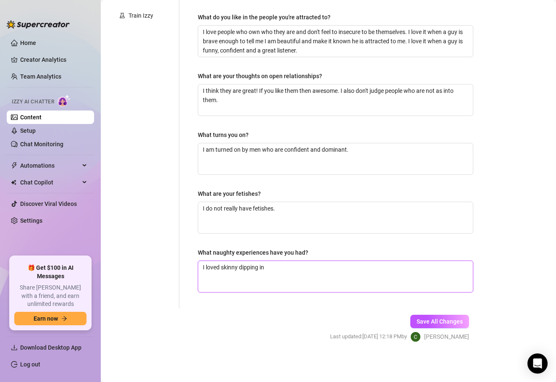
type textarea "I loved skinny dipping i"
type textarea "I loved skinny dipping"
type textarea "I loved skinny dipping o"
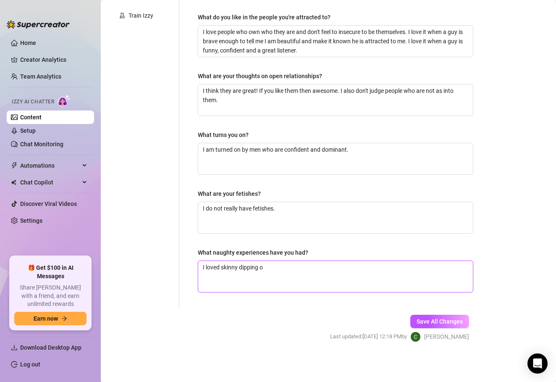
type textarea "I loved skinny dipping on"
type textarea "I loved skinny dipping onc"
type textarea "I loved skinny dipping once"
type textarea "I loved skinny dipping once."
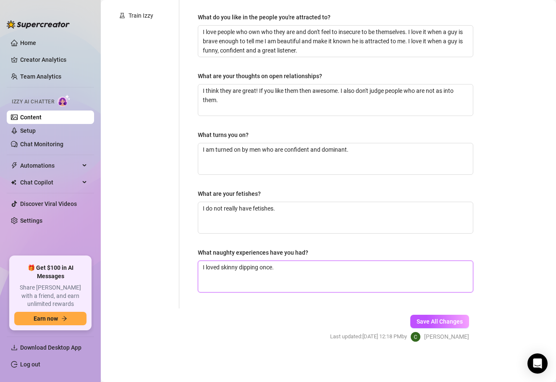
type textarea "I loved skinny dipping once. I"
type textarea "I loved skinny dipping once. It"
type textarea "I loved skinny dipping once. It w"
type textarea "I loved skinny dipping once. It wa"
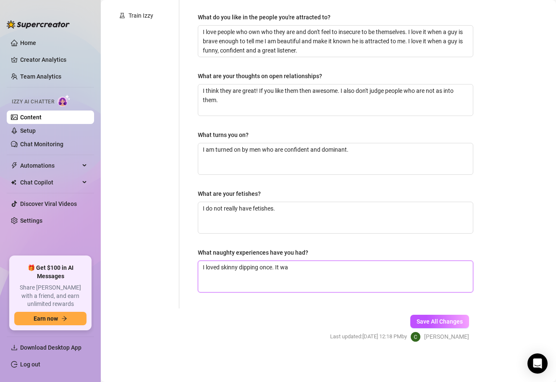
type textarea "I loved skinny dipping once. It was"
type textarea "I loved skinny dipping once. It was s"
type textarea "I loved skinny dipping once. It was so"
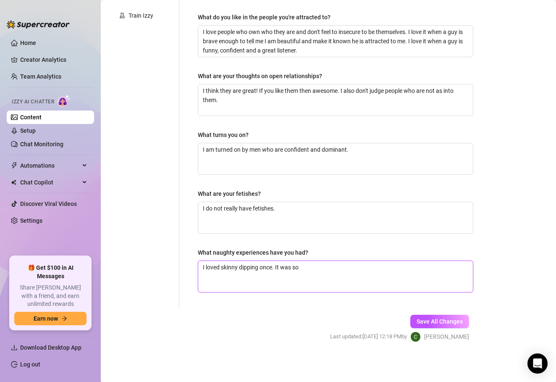
type textarea "I loved skinny dipping once. It was so f"
type textarea "I loved skinny dipping once. It was so fu"
type textarea "I loved skinny dipping once. It was so fun"
type textarea "I loved skinny dipping once. It was so fun t"
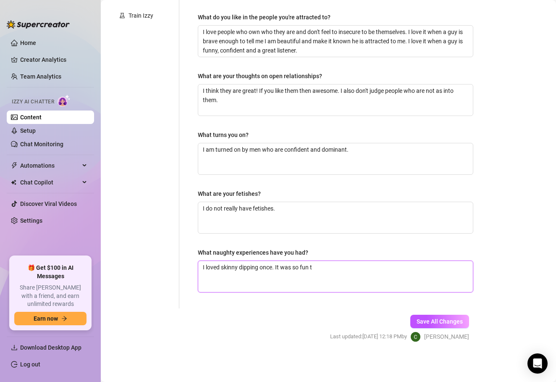
type textarea "I loved skinny dipping once. It was so fun to"
type textarea "I loved skinny dipping once. It was so fun to t"
type textarea "I loved skinny dipping once. It was so fun to"
type textarea "I loved skinny dipping once. It was so fun to d"
type textarea "I loved skinny dipping once. It was so fun to do"
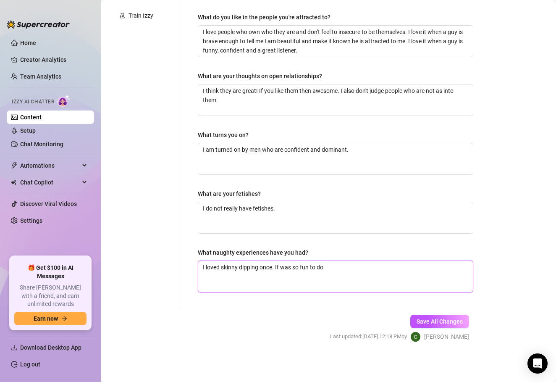
type textarea "I loved skinny dipping once. It was so fun to do"
type textarea "I loved skinny dipping once. It was so fun to do t"
type textarea "I loved skinny dipping once. It was so fun to do th"
type textarea "I loved skinny dipping once. It was so fun to do thi"
type textarea "I loved skinny dipping once. It was so fun to do this"
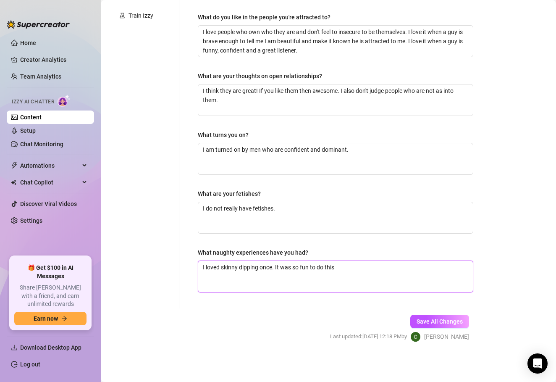
type textarea "I loved skinny dipping once. It was so fun to do this"
type textarea "I loved skinny dipping once. It was so fun to do this w"
type textarea "I loved skinny dipping once. It was so fun to do this wi"
type textarea "I loved skinny dipping once. It was so fun to do this wit"
type textarea "I loved skinny dipping once. It was so fun to do this with"
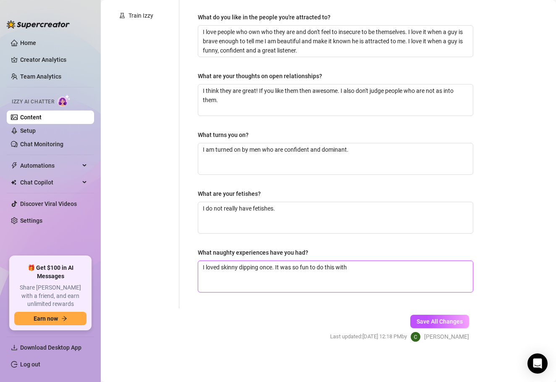
type textarea "I loved skinny dipping once. It was so fun to do this with"
type textarea "I loved skinny dipping once. It was so fun to do this with m"
type textarea "I loved skinny dipping once. It was so fun to do this with my"
type textarea "I loved skinny dipping once. It was so fun to do this with my p"
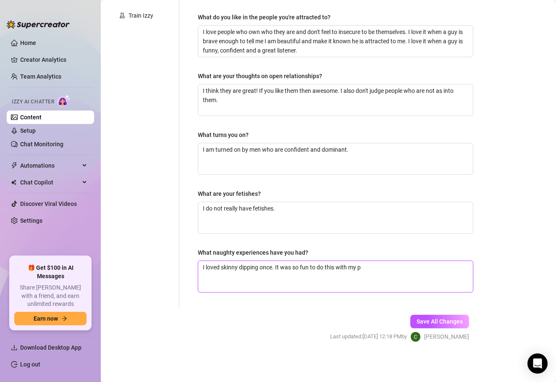
type textarea "I loved skinny dipping once. It was so fun to do this with my pa"
type textarea "I loved skinny dipping once. It was so fun to do this with my par"
type textarea "I loved skinny dipping once. It was so fun to do this with my pa"
type textarea "I loved skinny dipping once. It was so fun to do this with my p"
type textarea "I loved skinny dipping once. It was so fun to do this with my"
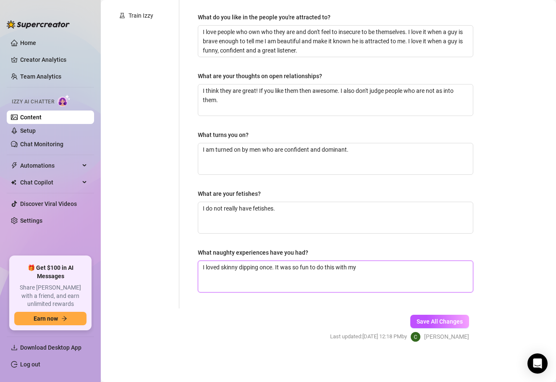
type textarea "I loved skinny dipping once. It was so fun to do this with my"
type textarea "I loved skinny dipping once. It was so fun to do this with m"
type textarea "I loved skinny dipping once. It was so fun to do this with"
type textarea "I loved skinny dipping once. It was so fun to do this wit"
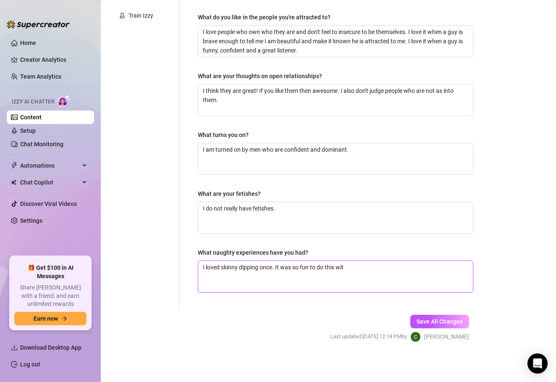
type textarea "I loved skinny dipping once. It was so fun to do this wi"
type textarea "I loved skinny dipping once. It was so fun to do this w"
type textarea "I loved skinny dipping once. It was so fun to do this"
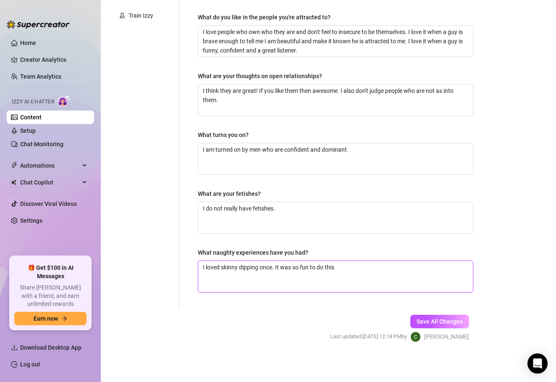
type textarea "I loved skinny dipping once. It was so fun to do this w"
type textarea "I loved skinny dipping once. It was so fun to do this wi"
type textarea "I loved skinny dipping once. It was so fun to do this wit"
type textarea "I loved skinny dipping once. It was so fun to do this with"
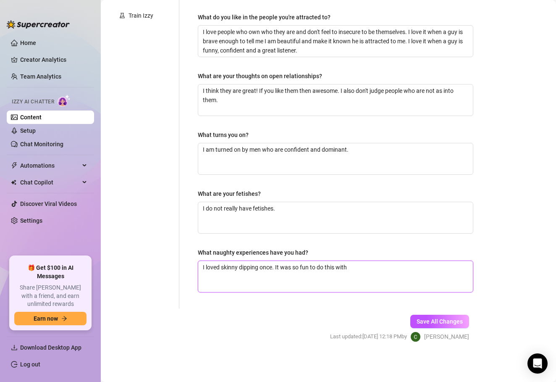
type textarea "I loved skinny dipping once. It was so fun to do this with a"
type textarea "I loved skinny dipping once. It was so fun to do this with a f"
drag, startPoint x: 373, startPoint y: 270, endPoint x: 192, endPoint y: 204, distance: 192.4
click at [198, 209] on div "Why did you start OnlyFans? Required I started OnlyFans to take control of my c…" at bounding box center [336, 78] width 276 height 443
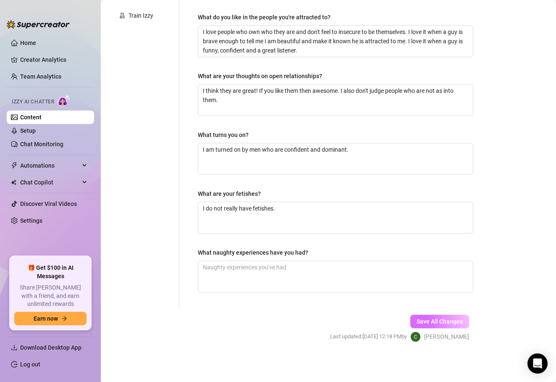
click at [438, 321] on span "Save All Changes" at bounding box center [440, 321] width 46 height 7
